Goal: Manage account settings

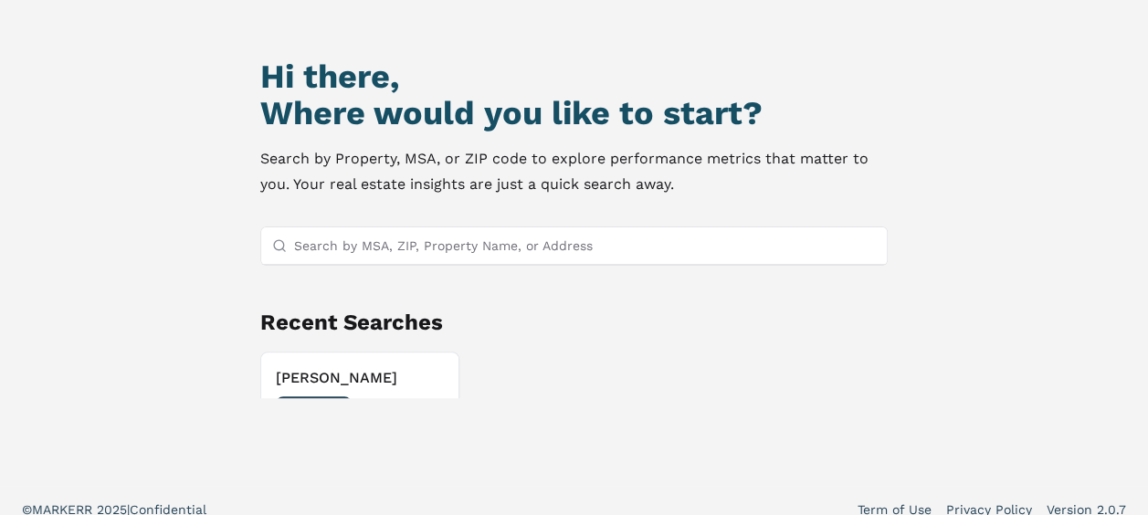
scroll to position [38, 0]
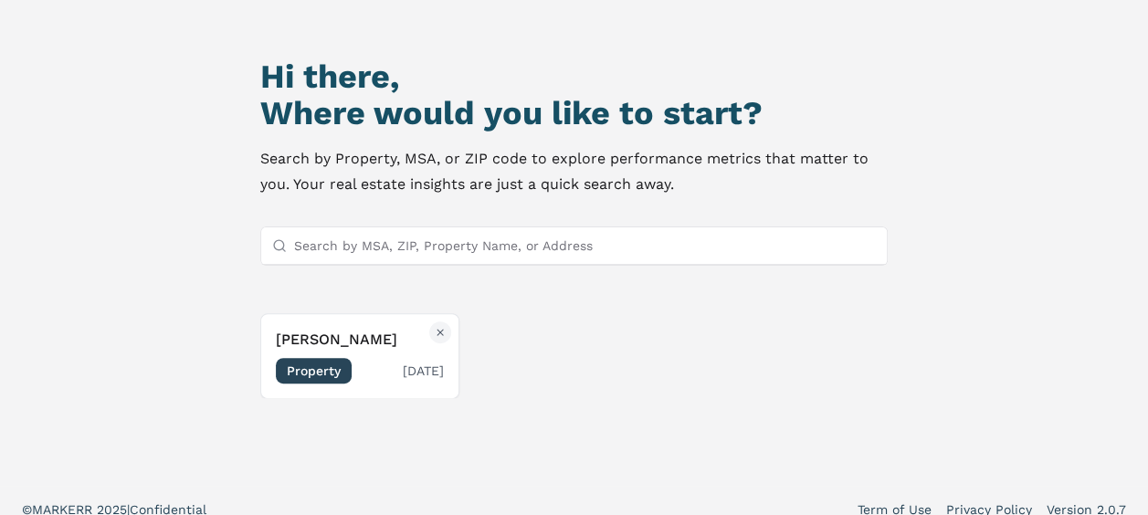
click at [333, 333] on h3 "[PERSON_NAME]" at bounding box center [360, 340] width 169 height 22
